Goal: Find specific page/section: Find specific page/section

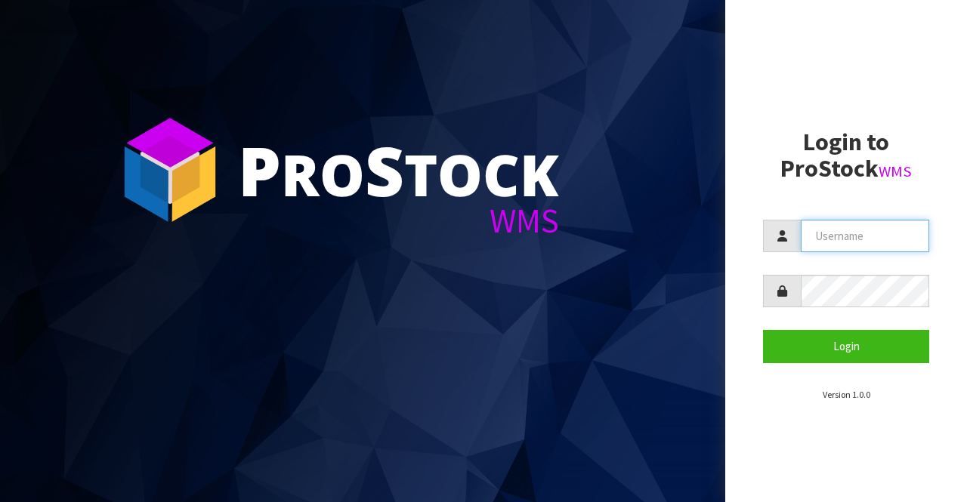
click at [816, 239] on input "text" at bounding box center [865, 236] width 128 height 32
type input "BIGGAME"
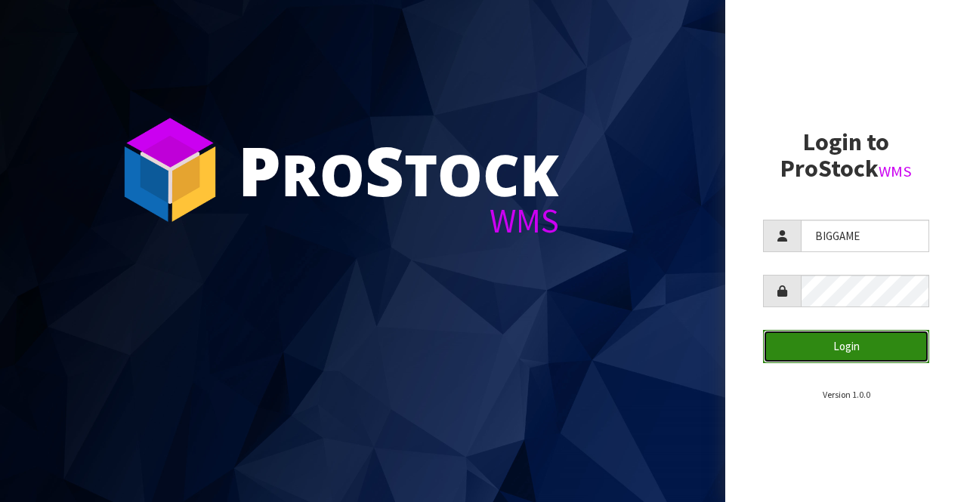
click at [822, 345] on button "Login" at bounding box center [846, 346] width 166 height 32
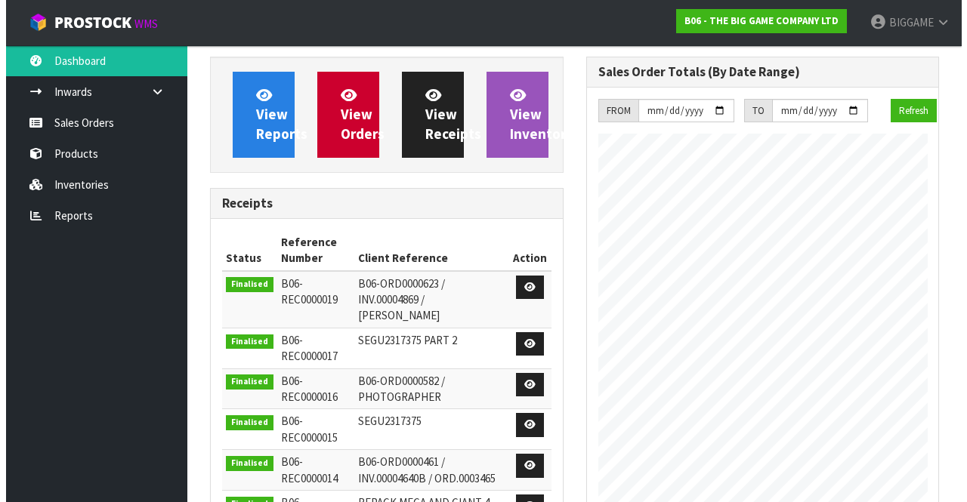
scroll to position [984, 375]
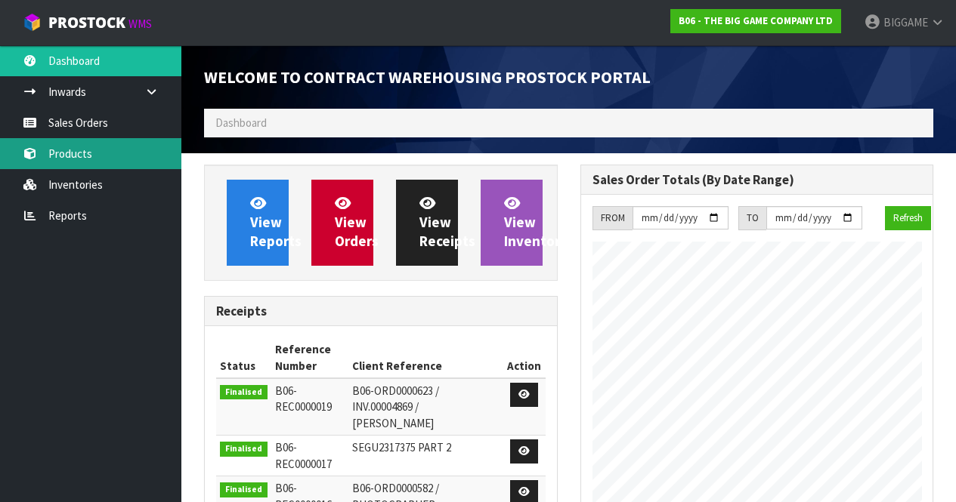
click at [100, 150] on link "Products" at bounding box center [90, 153] width 181 height 31
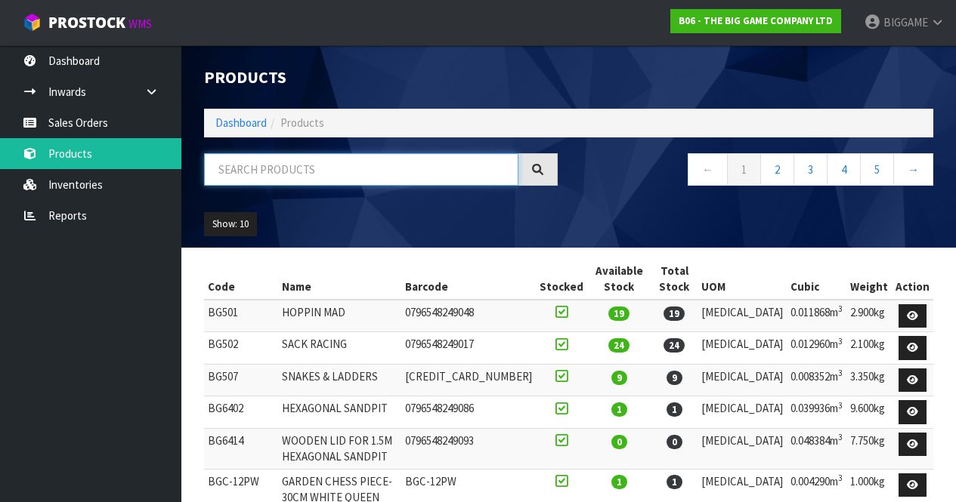
click at [243, 168] on input "text" at bounding box center [361, 169] width 314 height 32
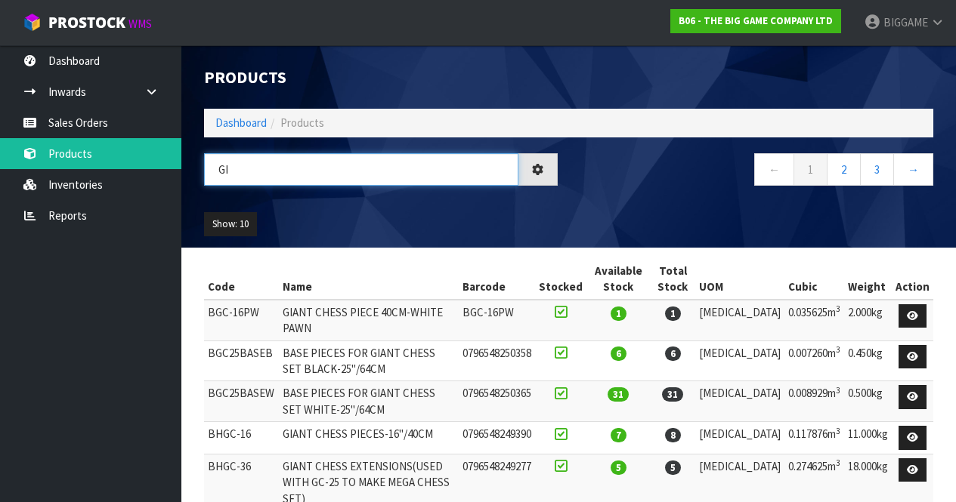
type input "G"
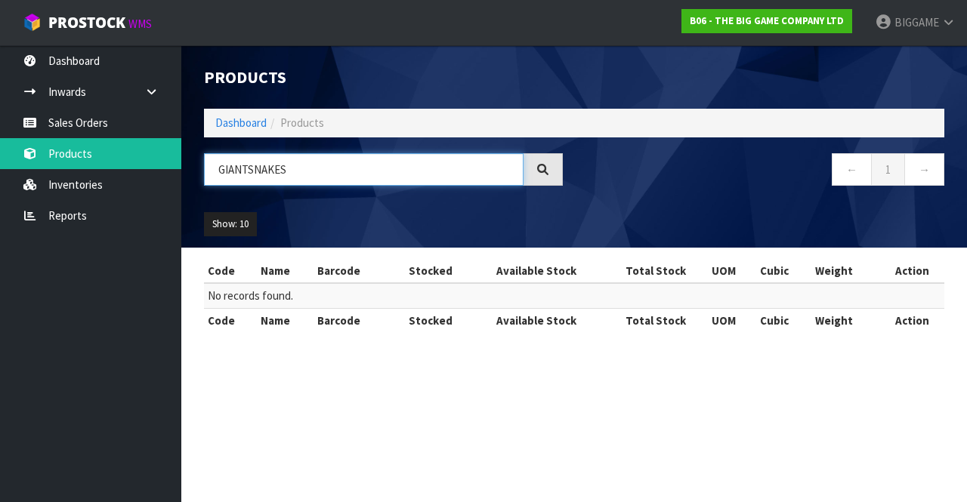
click at [248, 169] on input "GIANTSNAKES" at bounding box center [364, 169] width 320 height 32
click at [283, 207] on div "Show: 10 5 10 25 50" at bounding box center [574, 224] width 763 height 47
click at [249, 168] on input "GIANT SNAKES" at bounding box center [364, 169] width 320 height 32
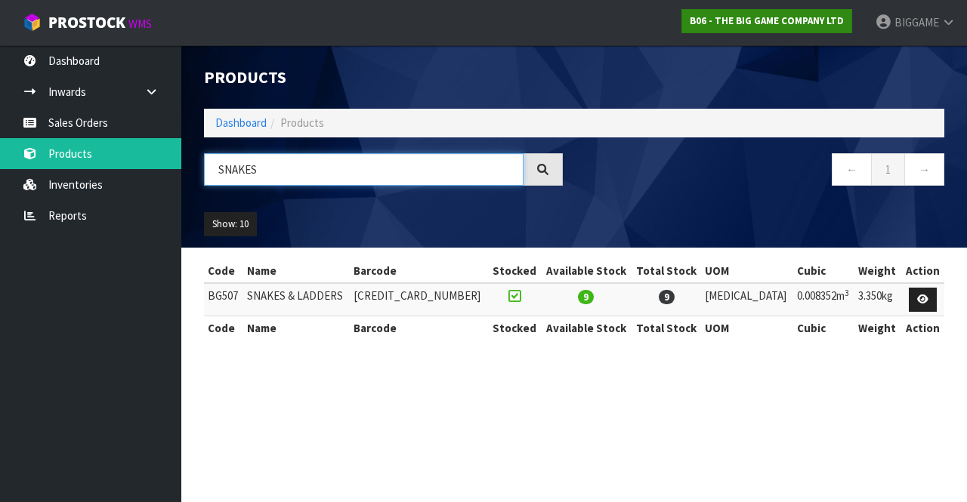
type input "SNAKES"
